Goal: Navigation & Orientation: Find specific page/section

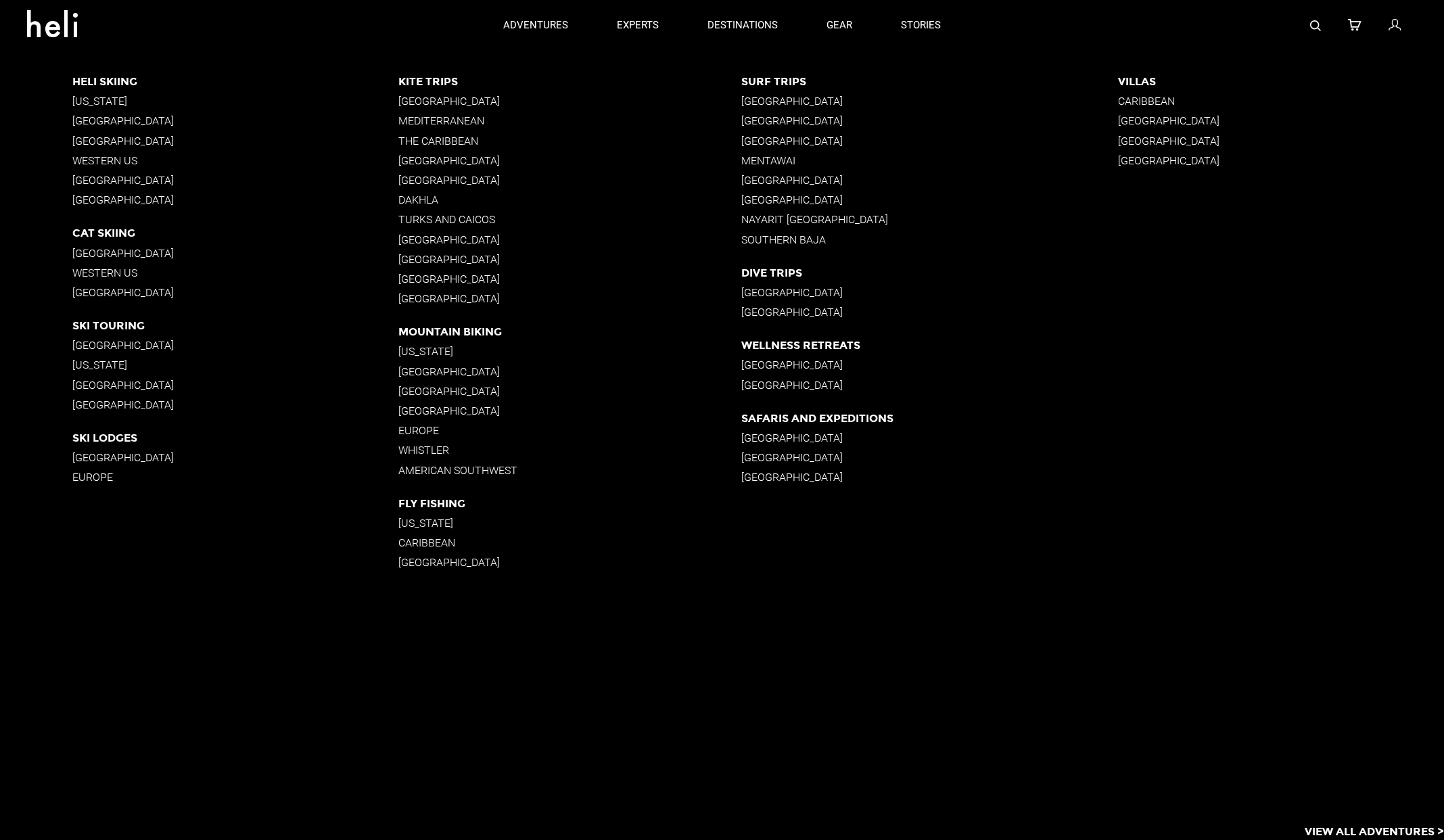
click at [127, 119] on p "[GEOGRAPHIC_DATA]" at bounding box center [235, 121] width 326 height 13
click at [151, 254] on p "[GEOGRAPHIC_DATA]" at bounding box center [235, 253] width 326 height 13
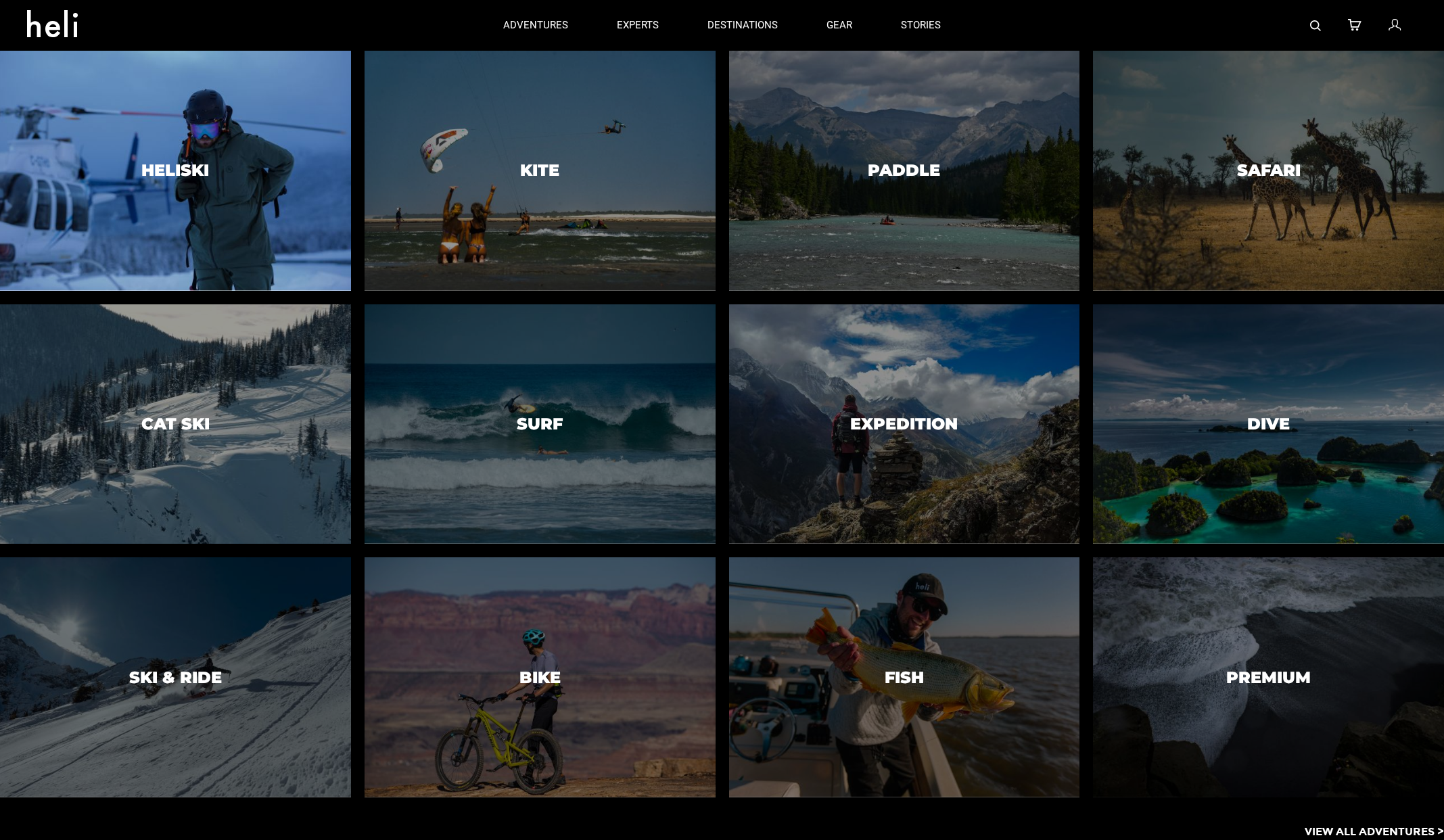
click at [192, 168] on h3 "Heliski" at bounding box center [174, 170] width 67 height 18
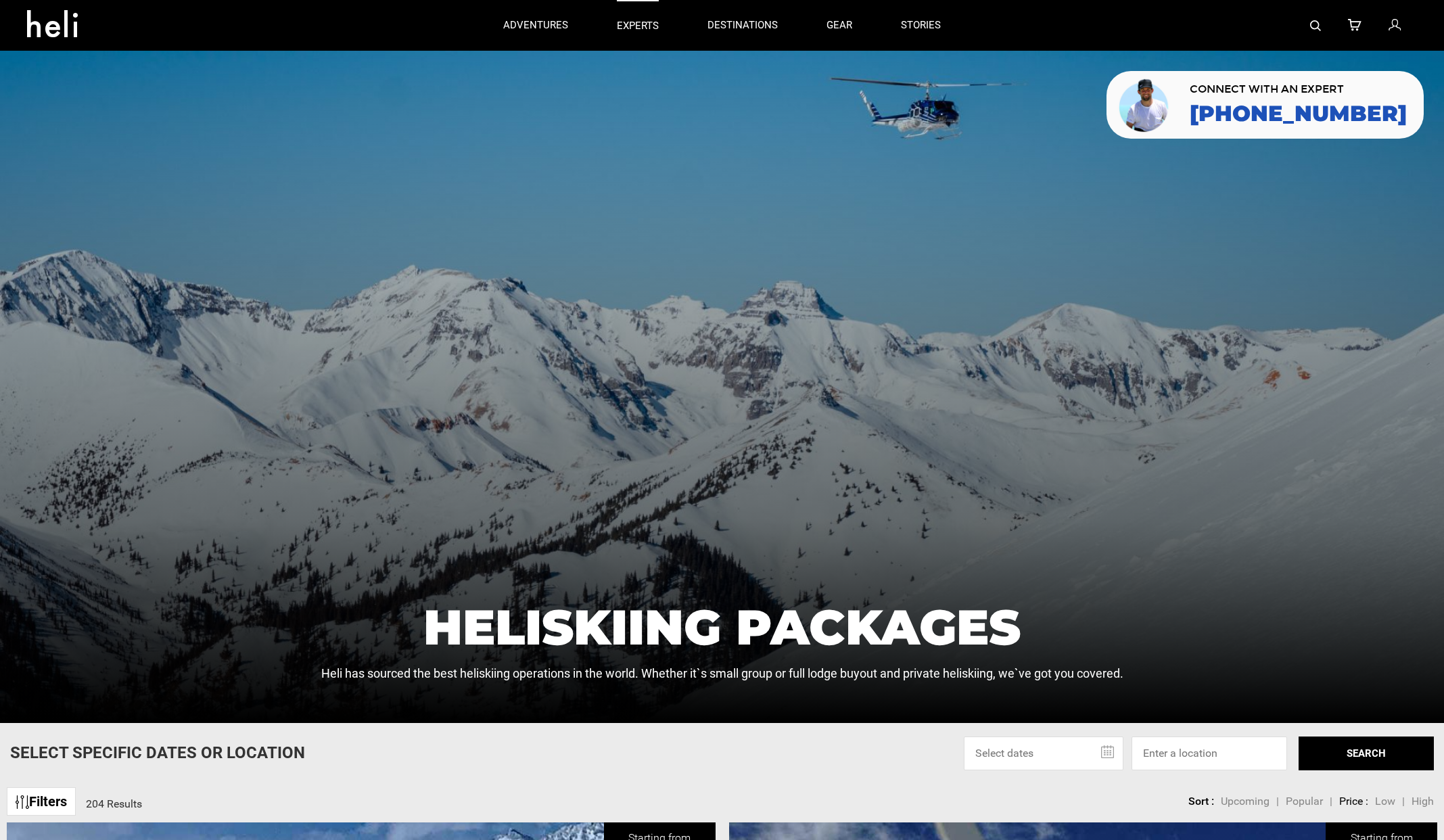
click at [638, 28] on p "experts" at bounding box center [638, 26] width 42 height 15
